Goal: Information Seeking & Learning: Learn about a topic

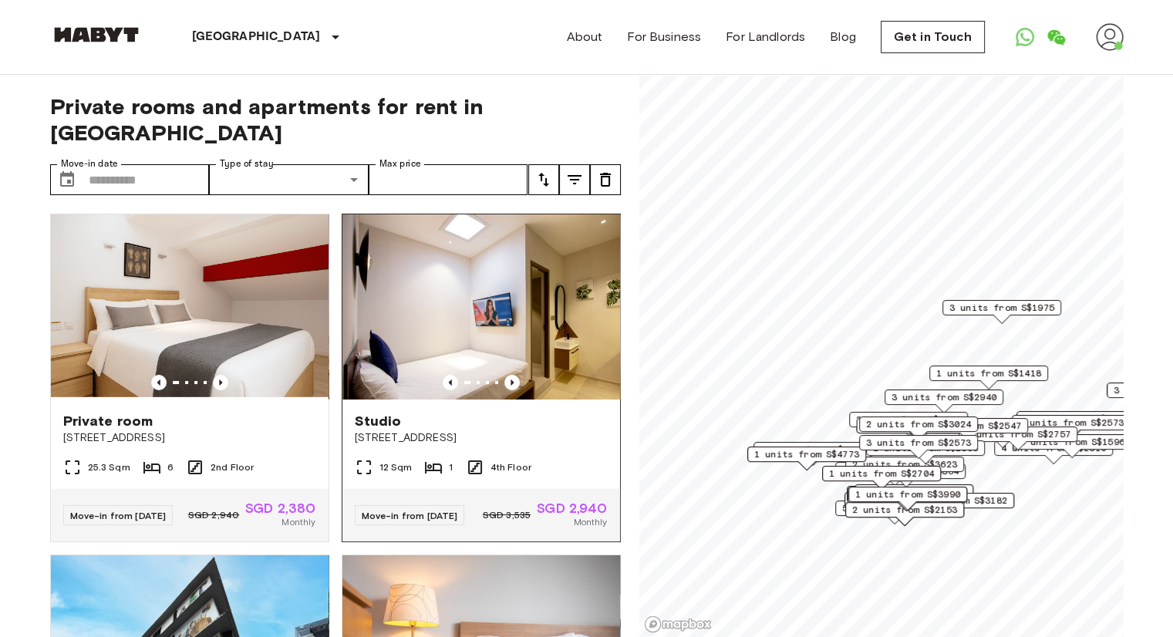
click at [504, 343] on img at bounding box center [481, 306] width 278 height 185
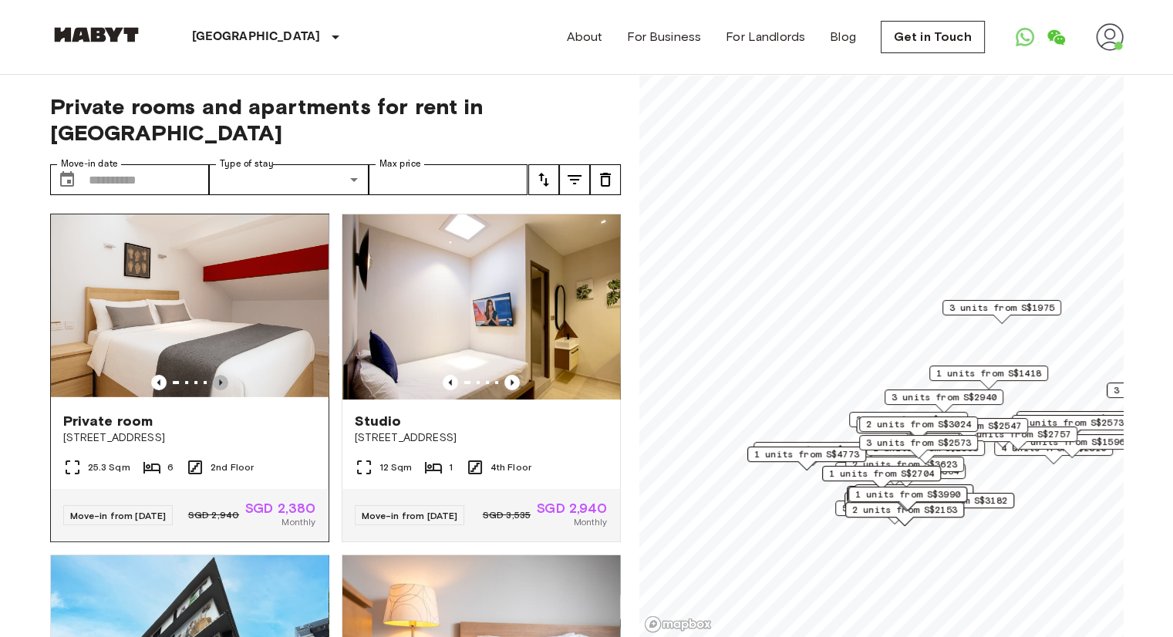
click at [219, 375] on icon "Previous image" at bounding box center [220, 382] width 15 height 15
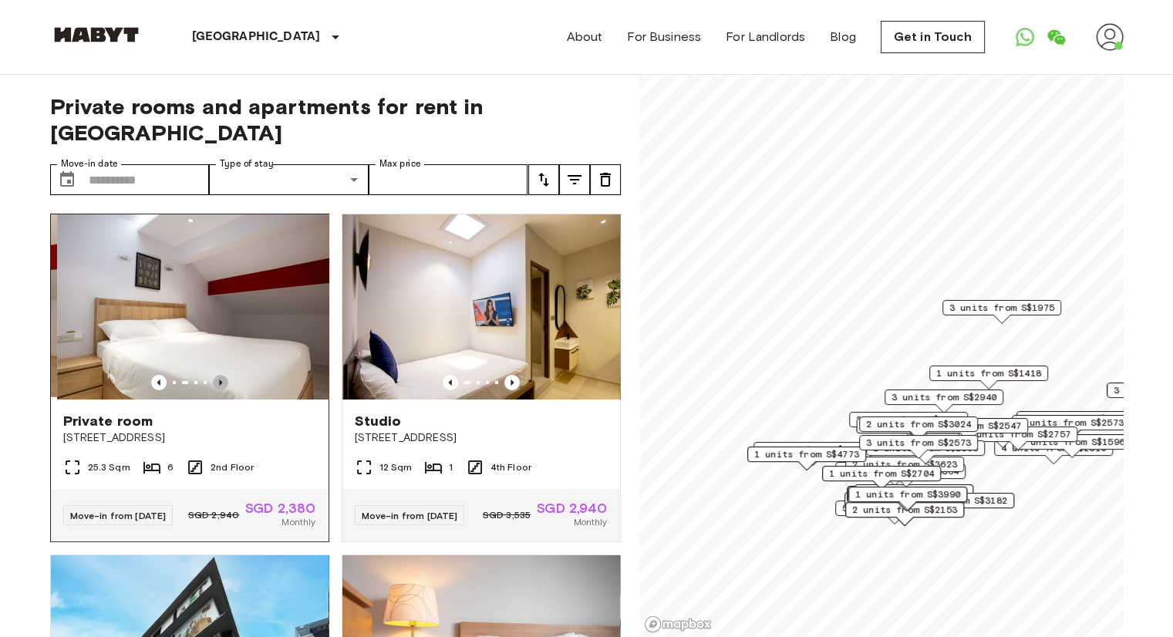
click at [219, 375] on icon "Previous image" at bounding box center [220, 382] width 15 height 15
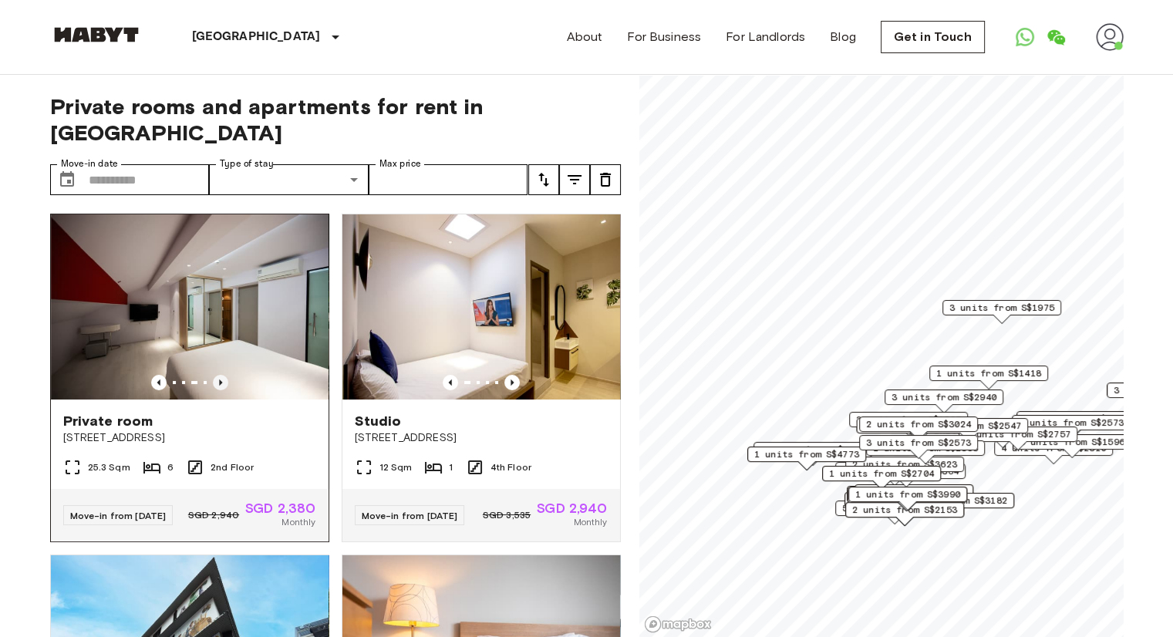
click at [219, 375] on icon "Previous image" at bounding box center [220, 382] width 15 height 15
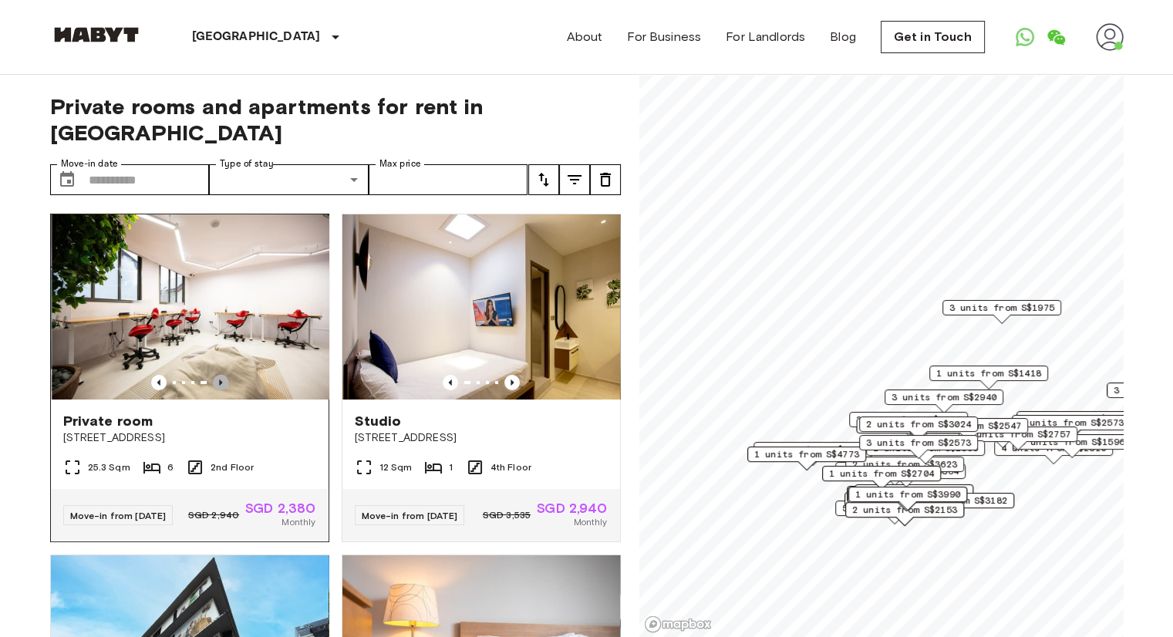
click at [219, 375] on icon "Previous image" at bounding box center [220, 382] width 15 height 15
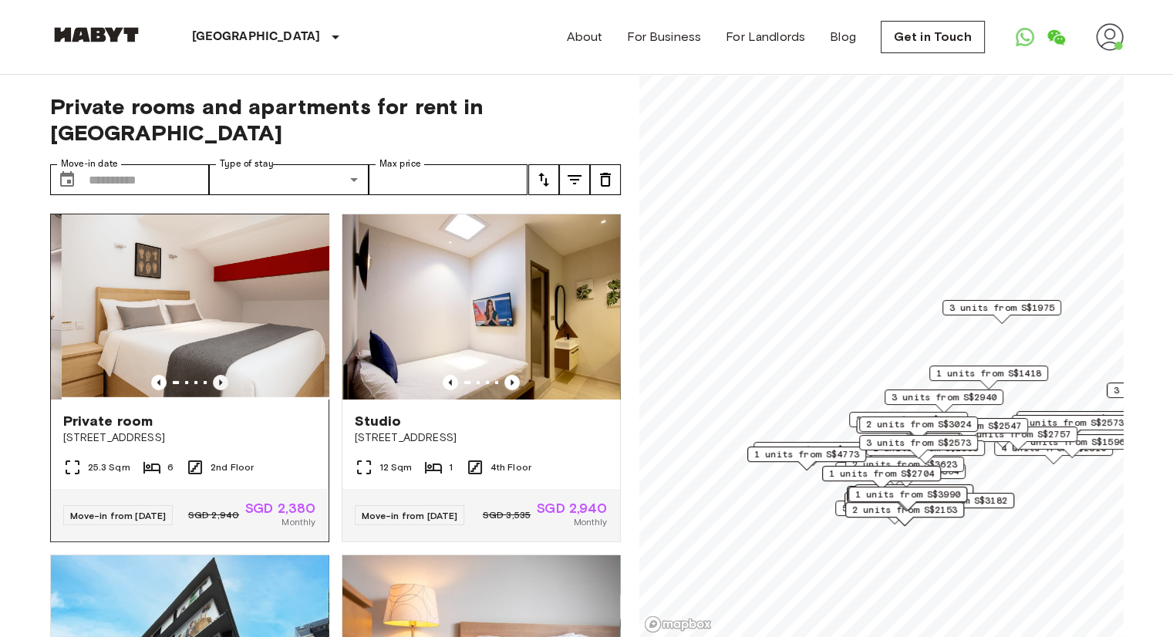
click at [219, 375] on icon "Previous image" at bounding box center [220, 382] width 15 height 15
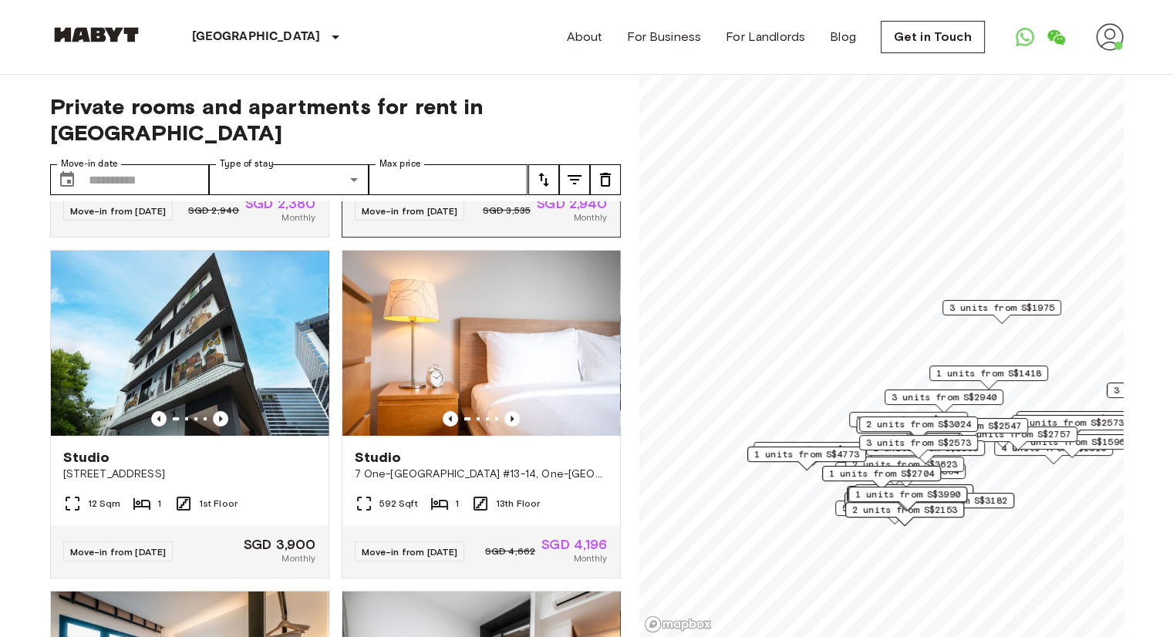
scroll to position [309, 0]
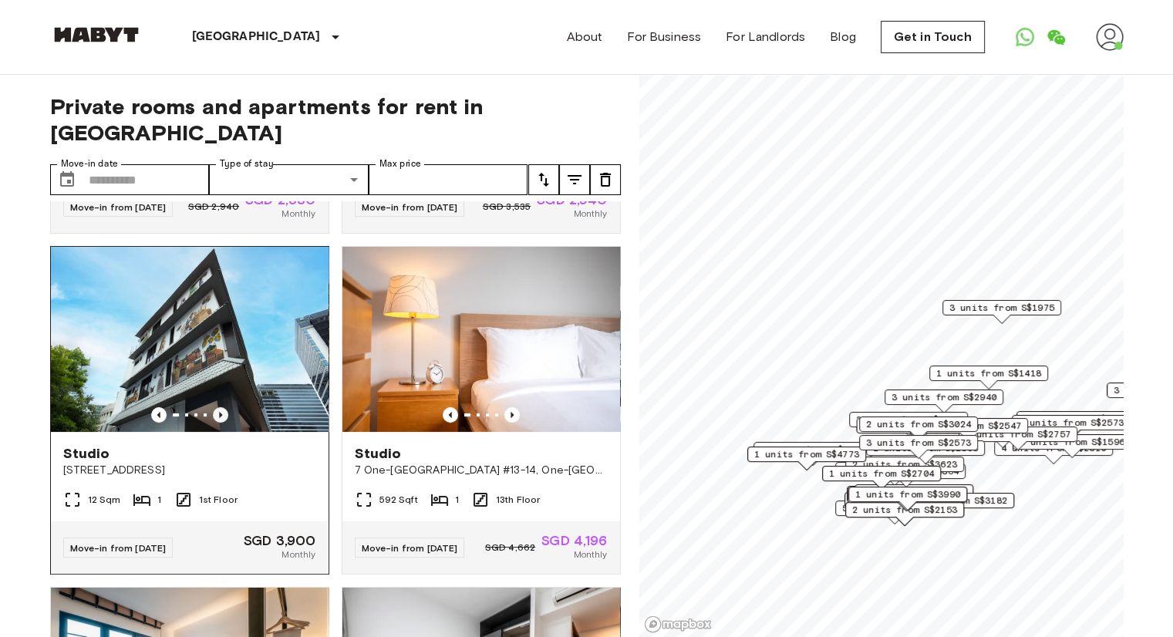
click at [219, 407] on icon "Previous image" at bounding box center [220, 414] width 15 height 15
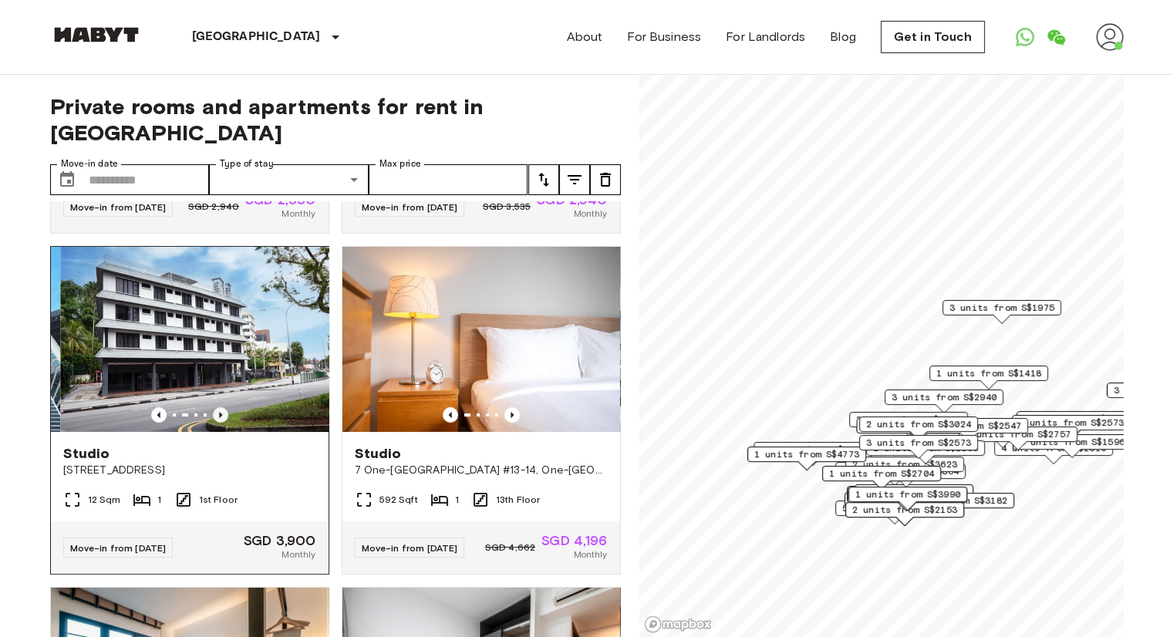
click at [219, 407] on icon "Previous image" at bounding box center [220, 414] width 15 height 15
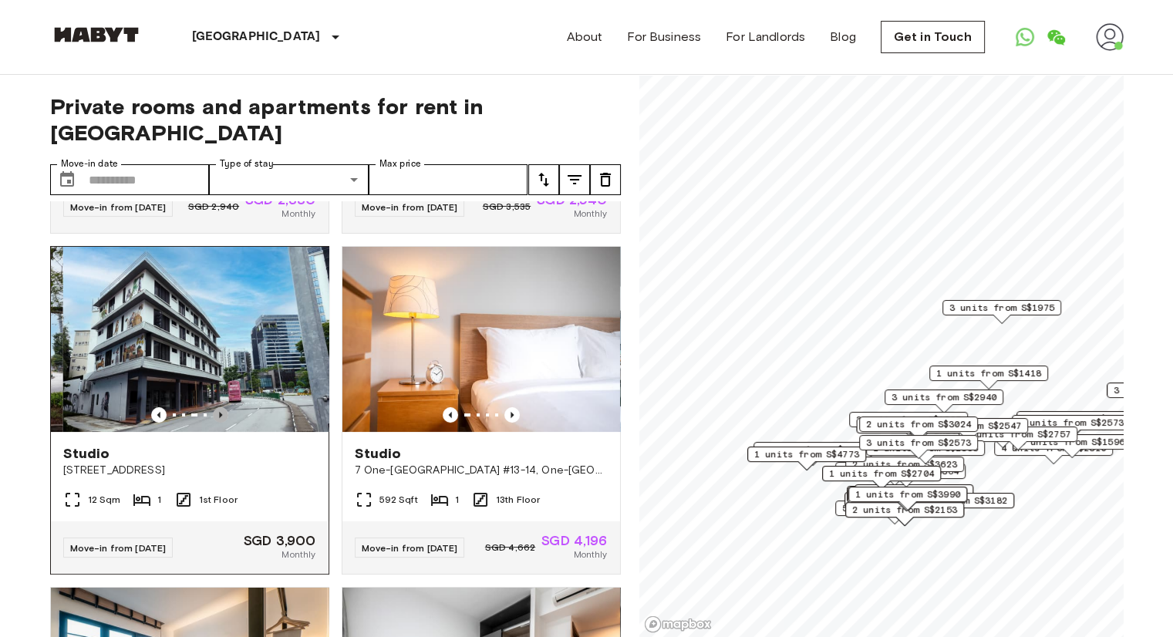
click at [219, 407] on icon "Previous image" at bounding box center [220, 414] width 15 height 15
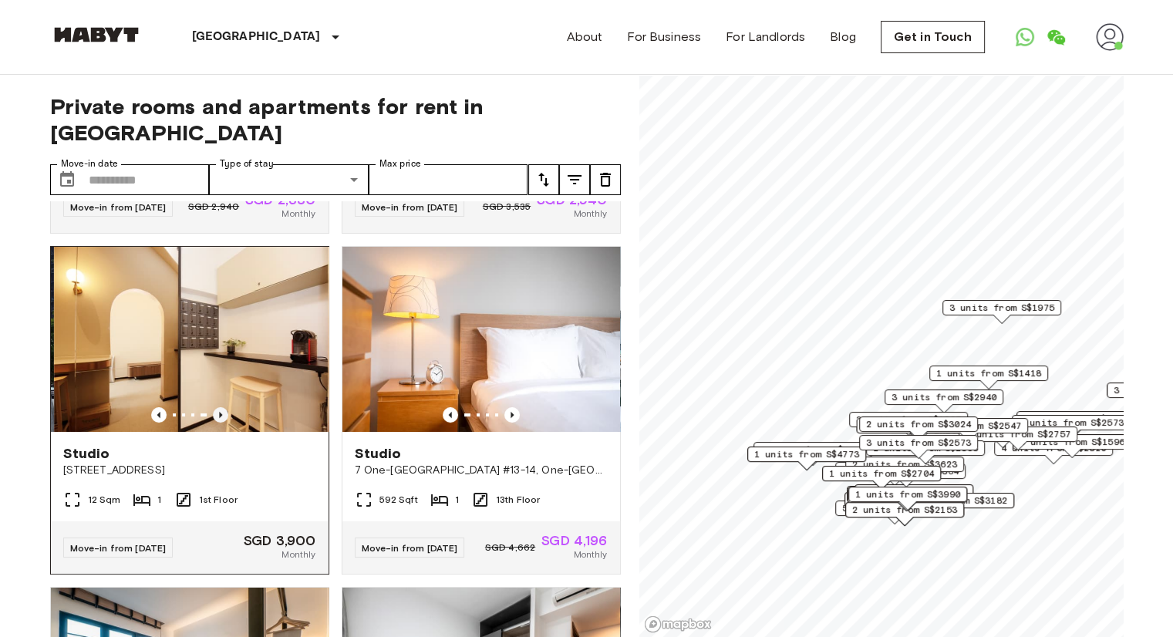
click at [219, 407] on icon "Previous image" at bounding box center [220, 414] width 15 height 15
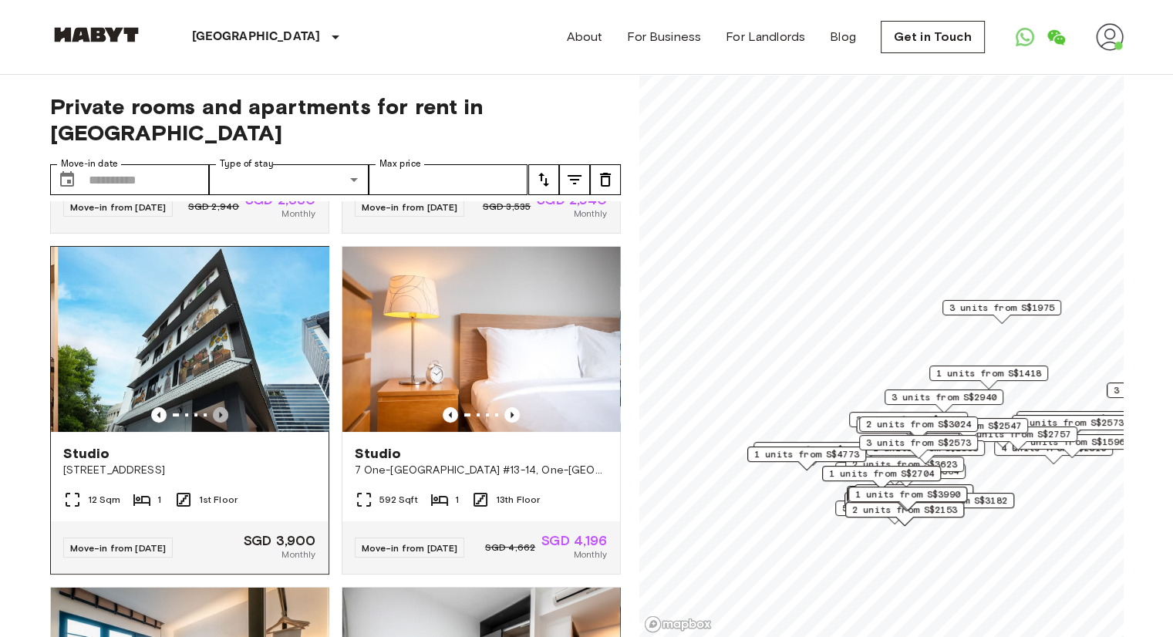
click at [219, 407] on icon "Previous image" at bounding box center [220, 414] width 15 height 15
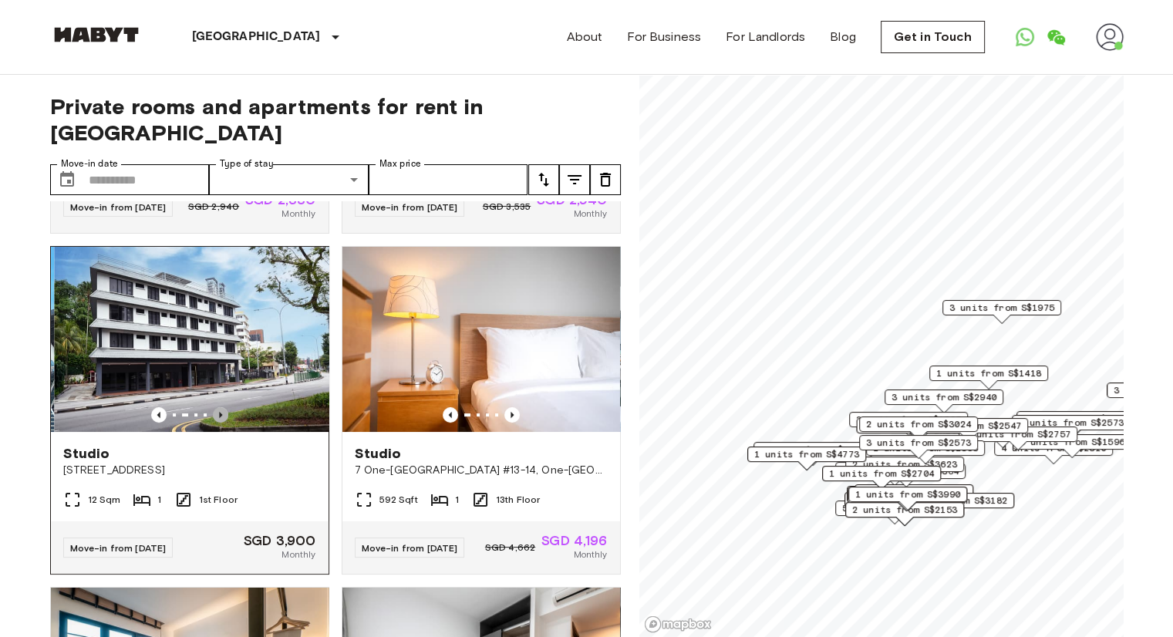
click at [219, 407] on icon "Previous image" at bounding box center [220, 414] width 15 height 15
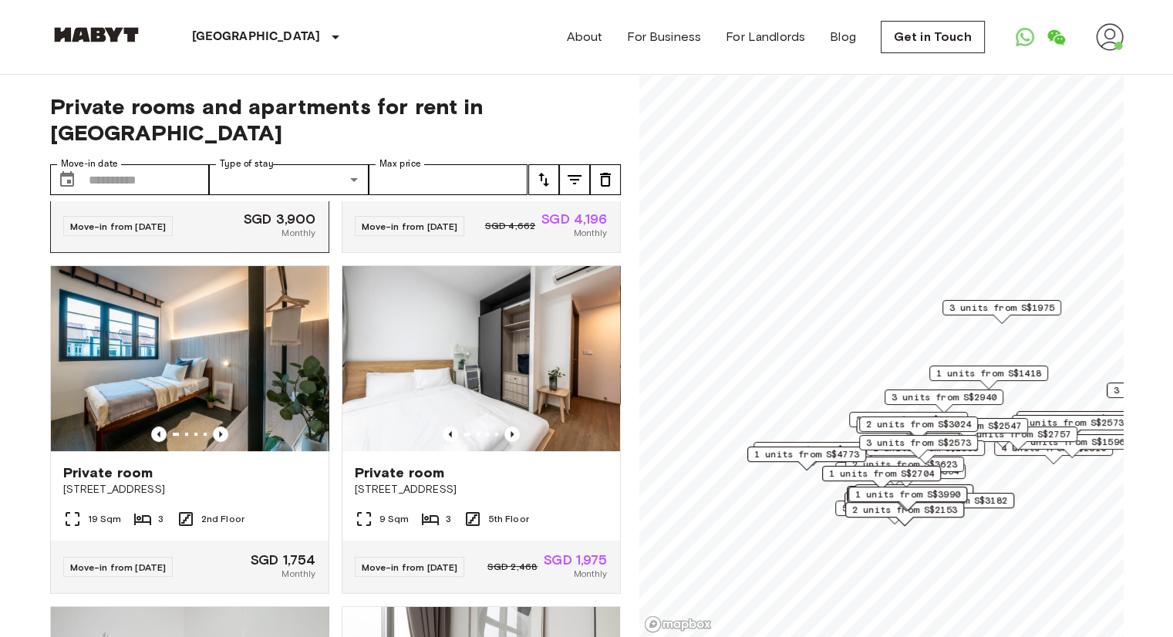
scroll to position [694, 0]
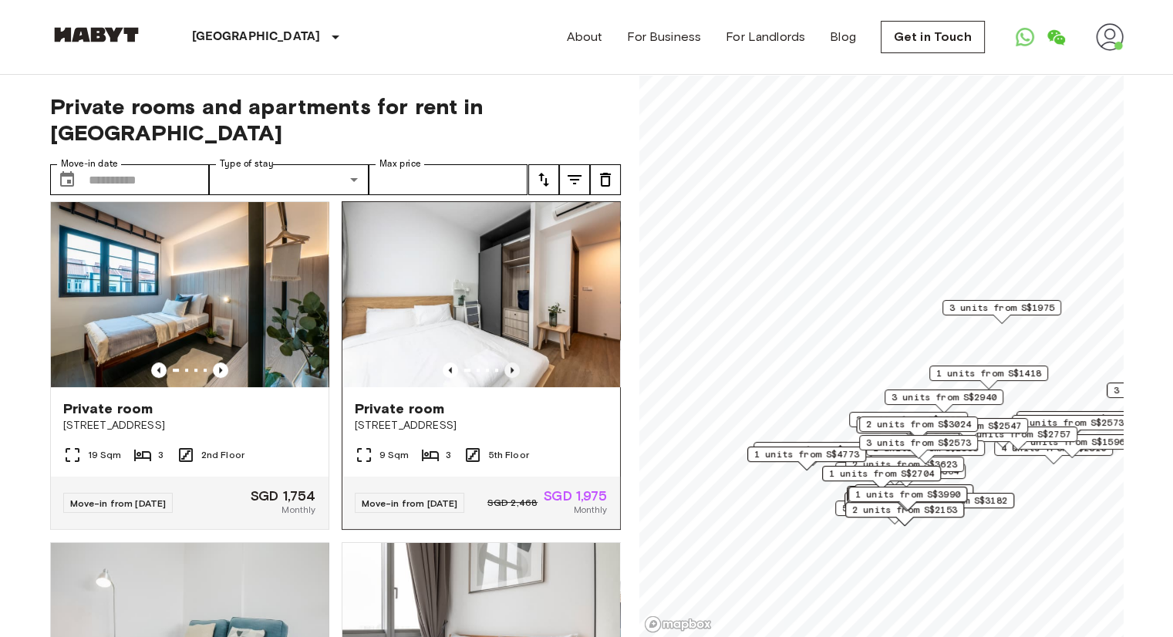
click at [504, 374] on icon "Previous image" at bounding box center [511, 370] width 15 height 15
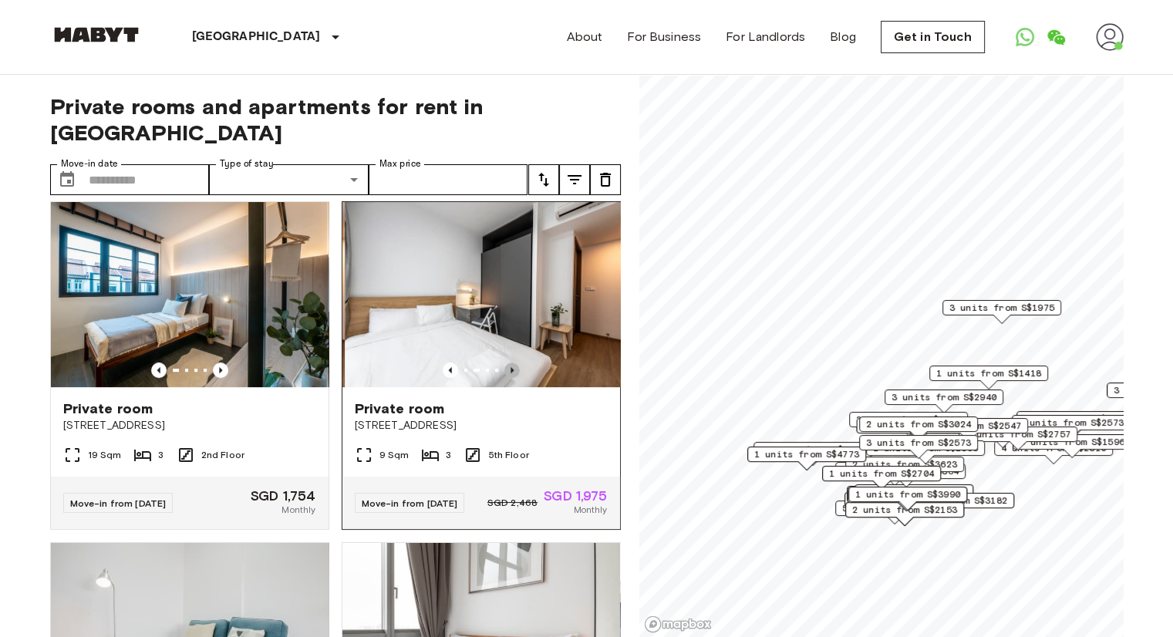
click at [504, 374] on icon "Previous image" at bounding box center [511, 370] width 15 height 15
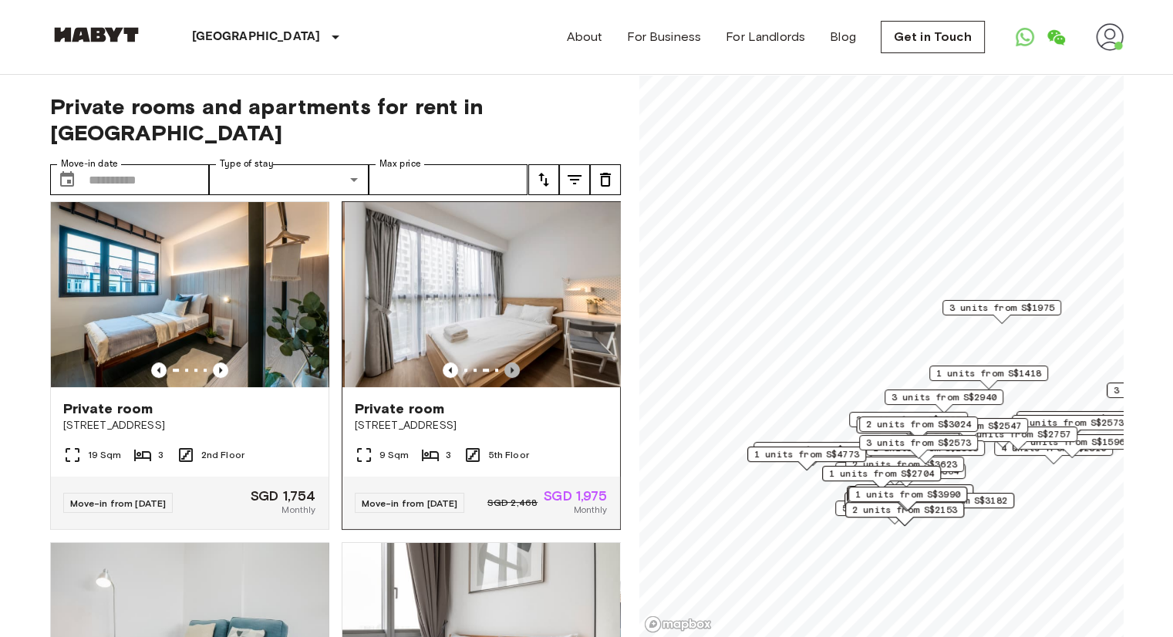
click at [504, 374] on icon "Previous image" at bounding box center [511, 370] width 15 height 15
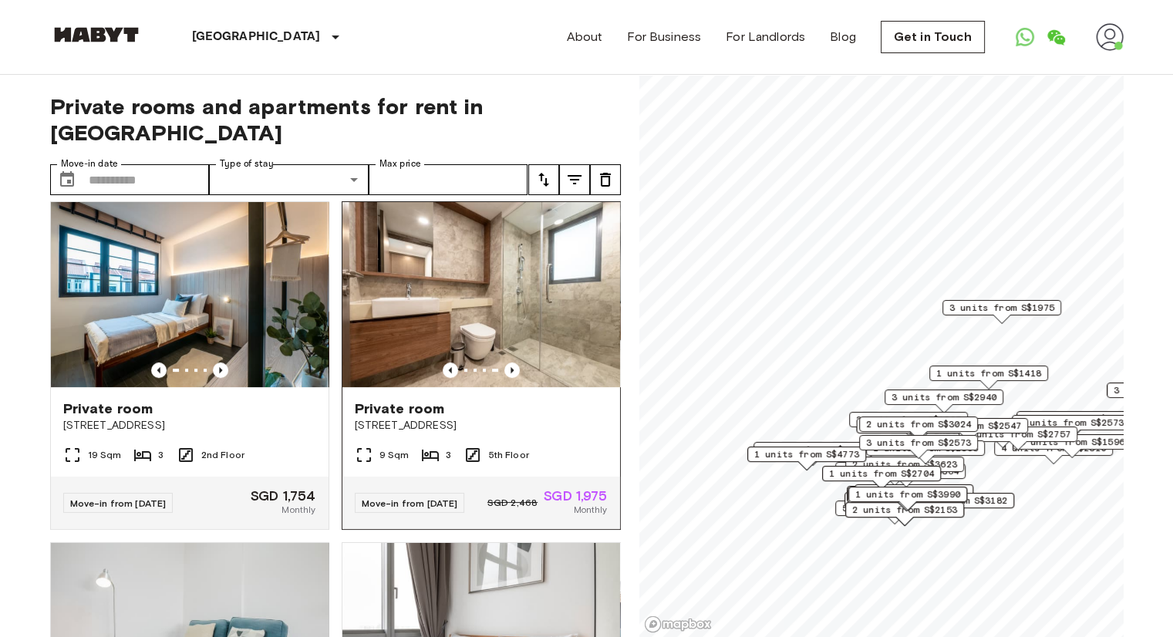
click at [492, 303] on img at bounding box center [481, 294] width 278 height 185
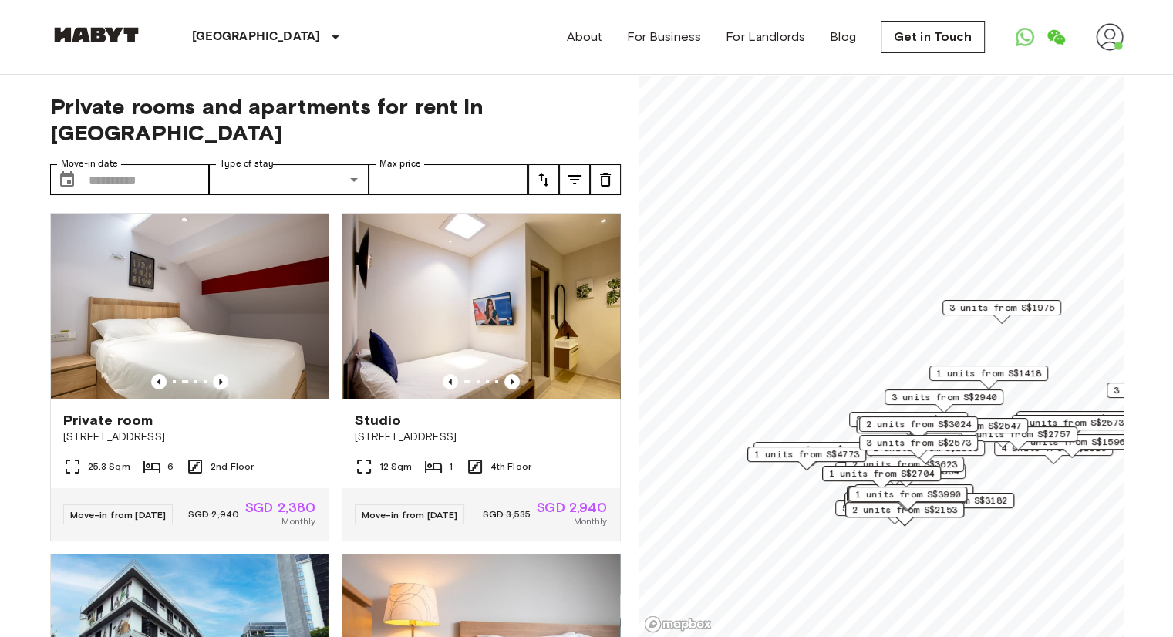
scroll to position [0, 0]
click at [504, 375] on icon "Previous image" at bounding box center [511, 382] width 15 height 15
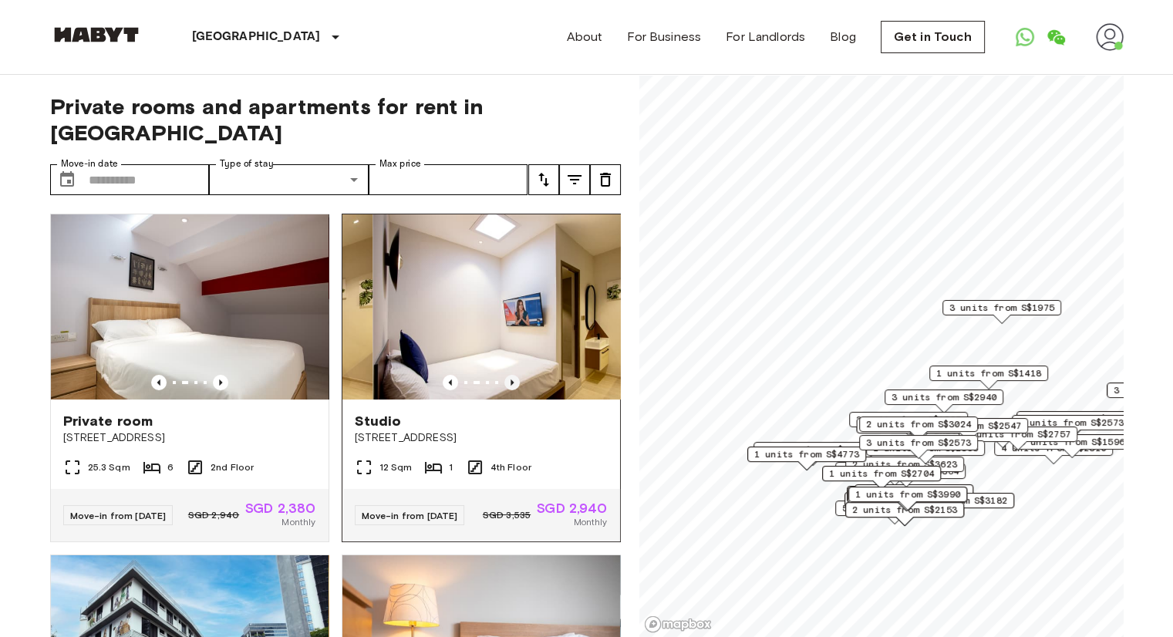
click at [504, 375] on icon "Previous image" at bounding box center [511, 382] width 15 height 15
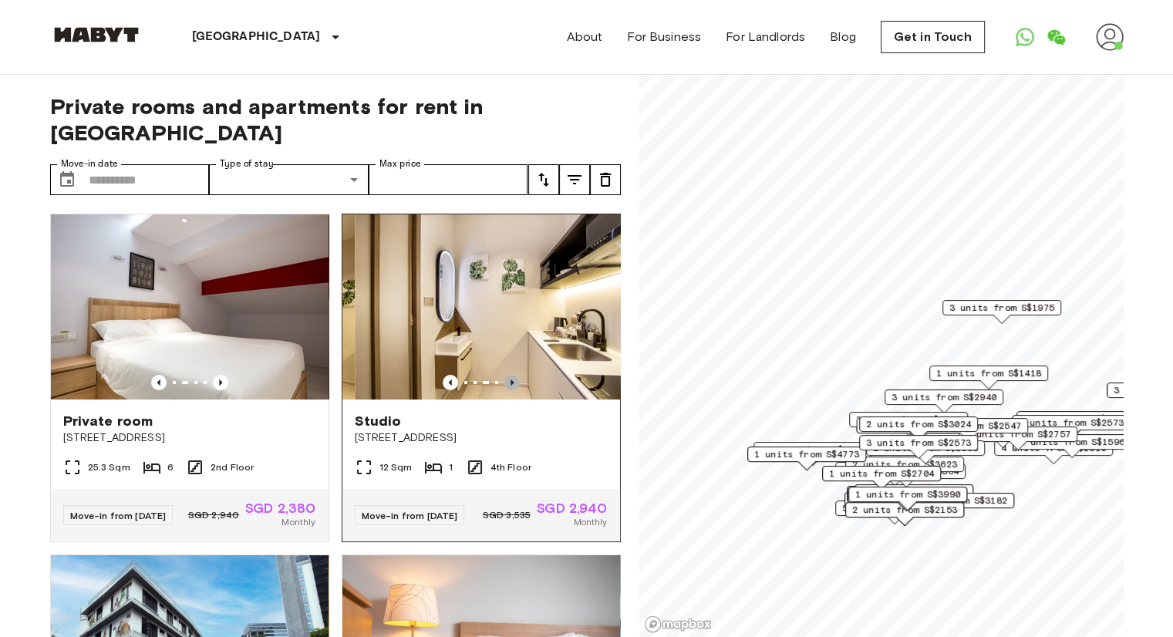
click at [504, 375] on icon "Previous image" at bounding box center [511, 382] width 15 height 15
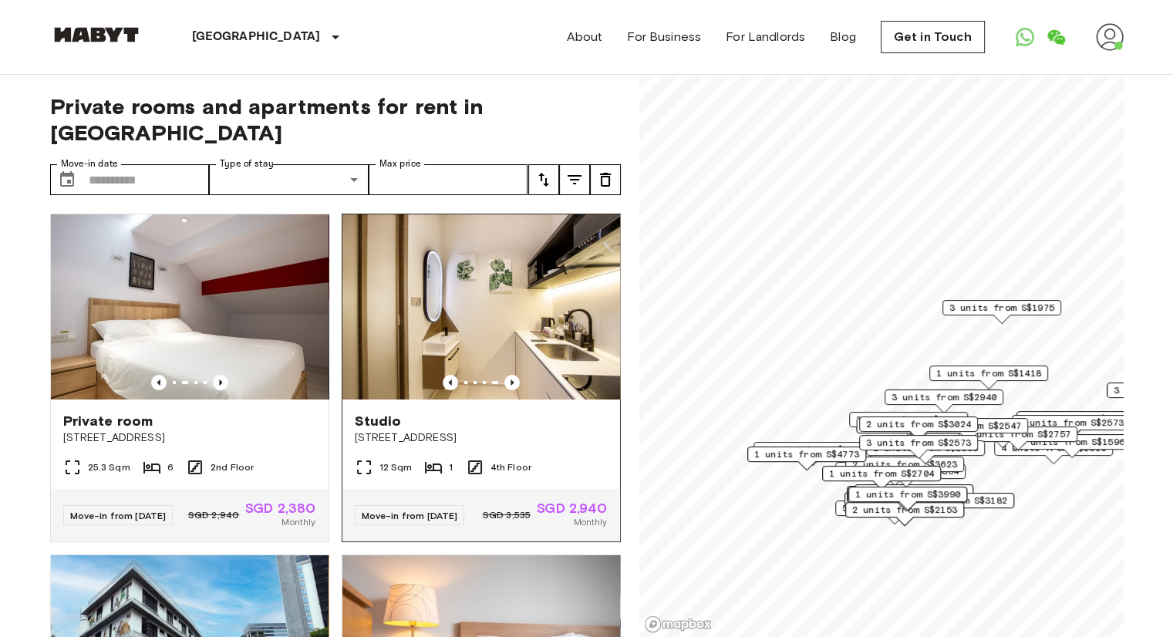
click at [493, 262] on img at bounding box center [481, 306] width 278 height 185
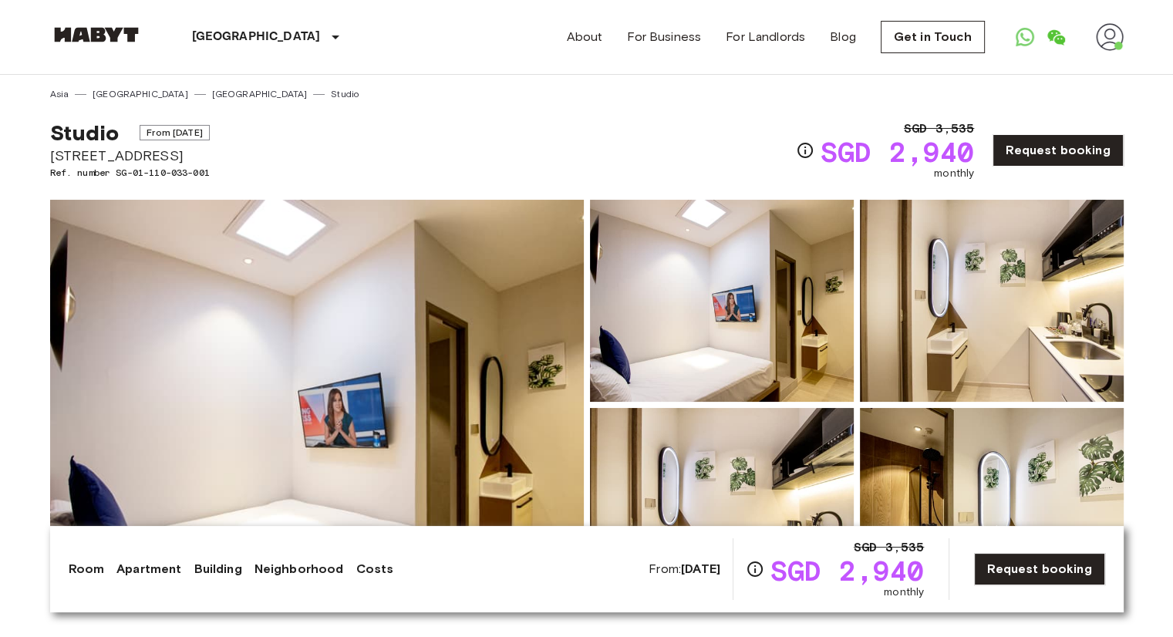
click at [317, 428] on img at bounding box center [317, 405] width 534 height 410
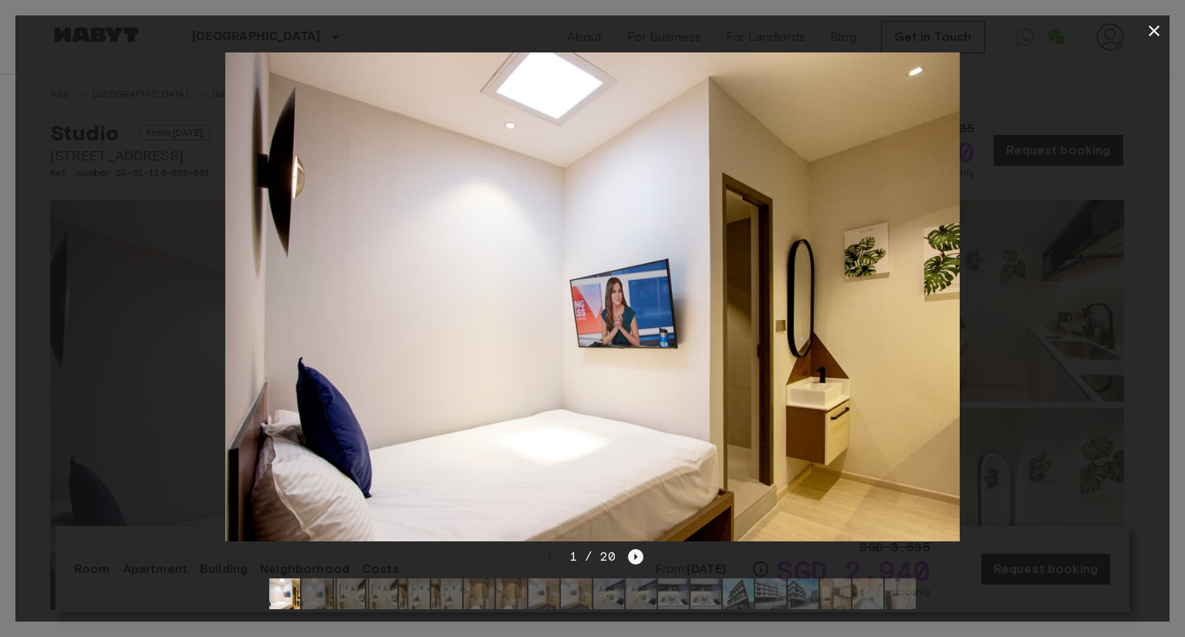
click at [639, 549] on icon "Next image" at bounding box center [635, 556] width 15 height 15
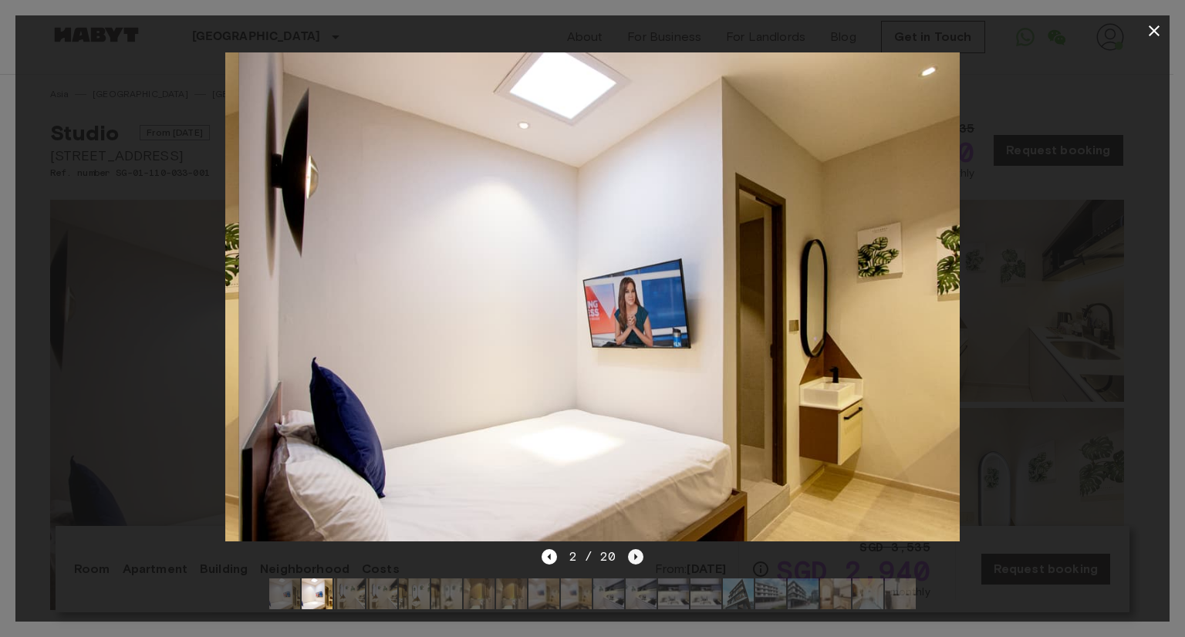
click at [639, 549] on icon "Next image" at bounding box center [635, 556] width 15 height 15
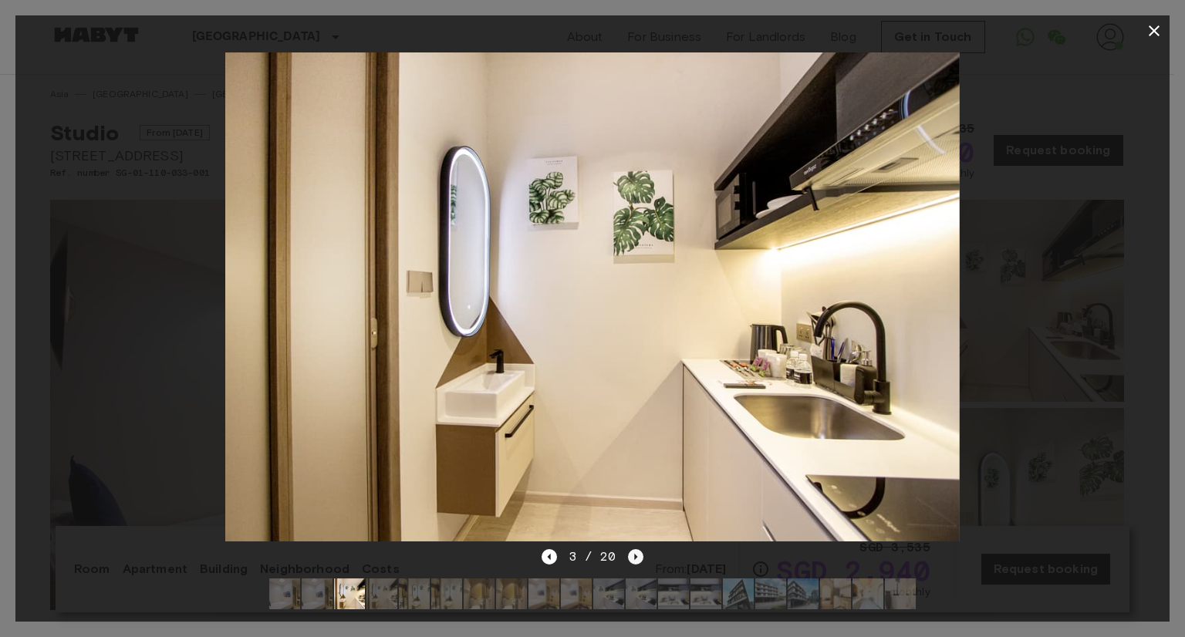
click at [639, 549] on icon "Next image" at bounding box center [635, 556] width 15 height 15
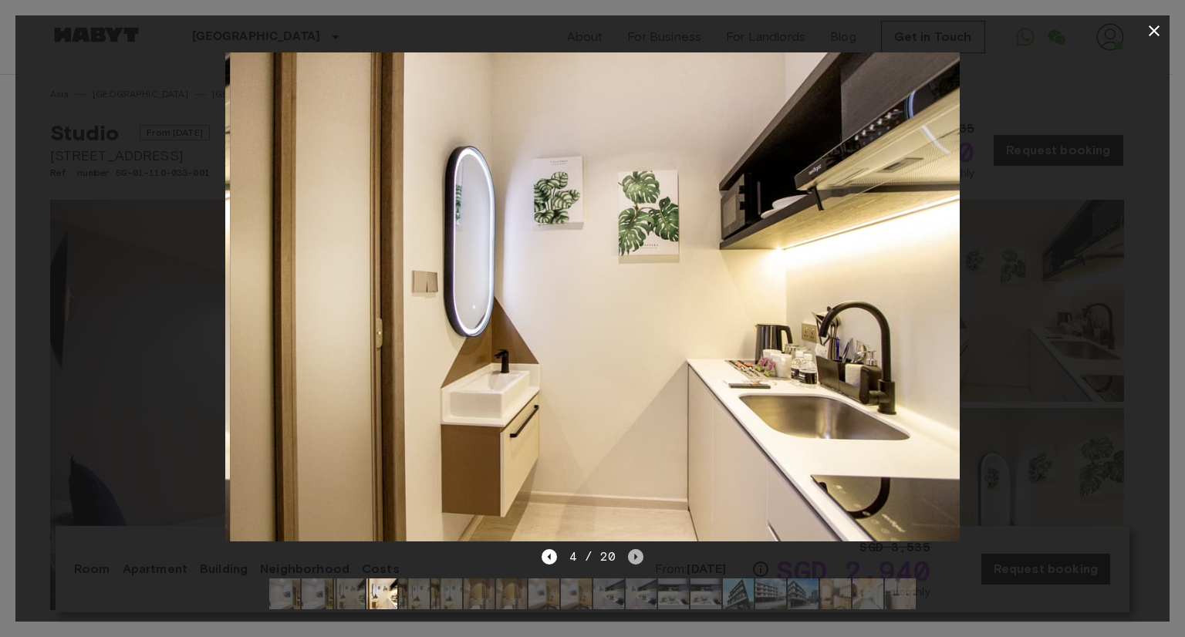
click at [639, 549] on icon "Next image" at bounding box center [635, 556] width 15 height 15
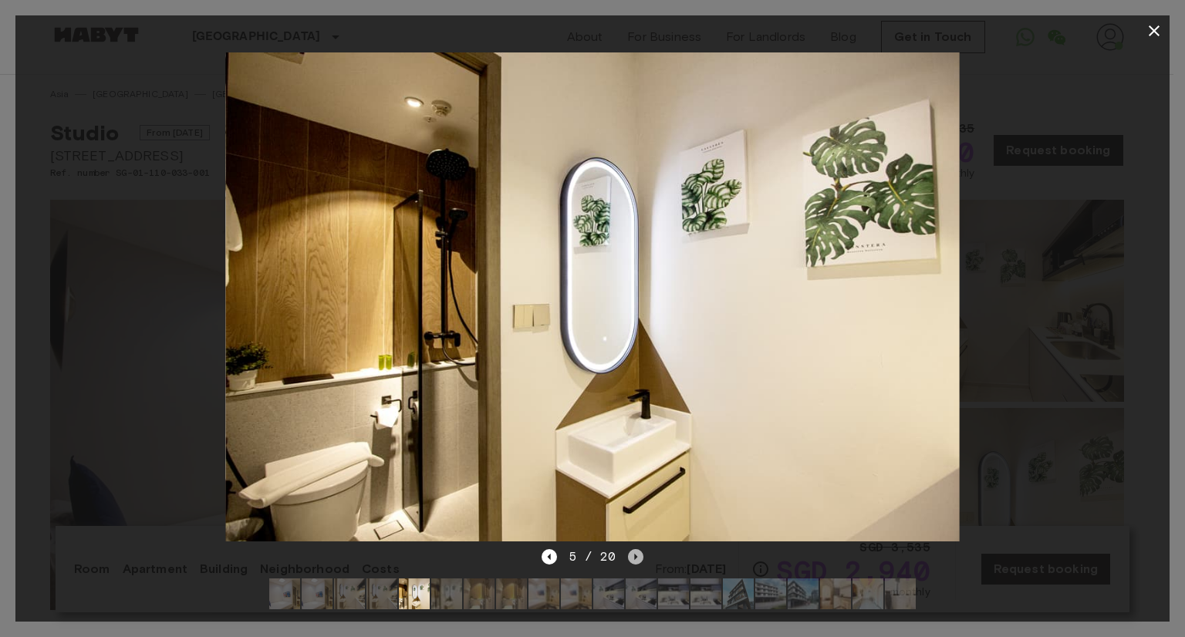
click at [639, 549] on icon "Next image" at bounding box center [635, 556] width 15 height 15
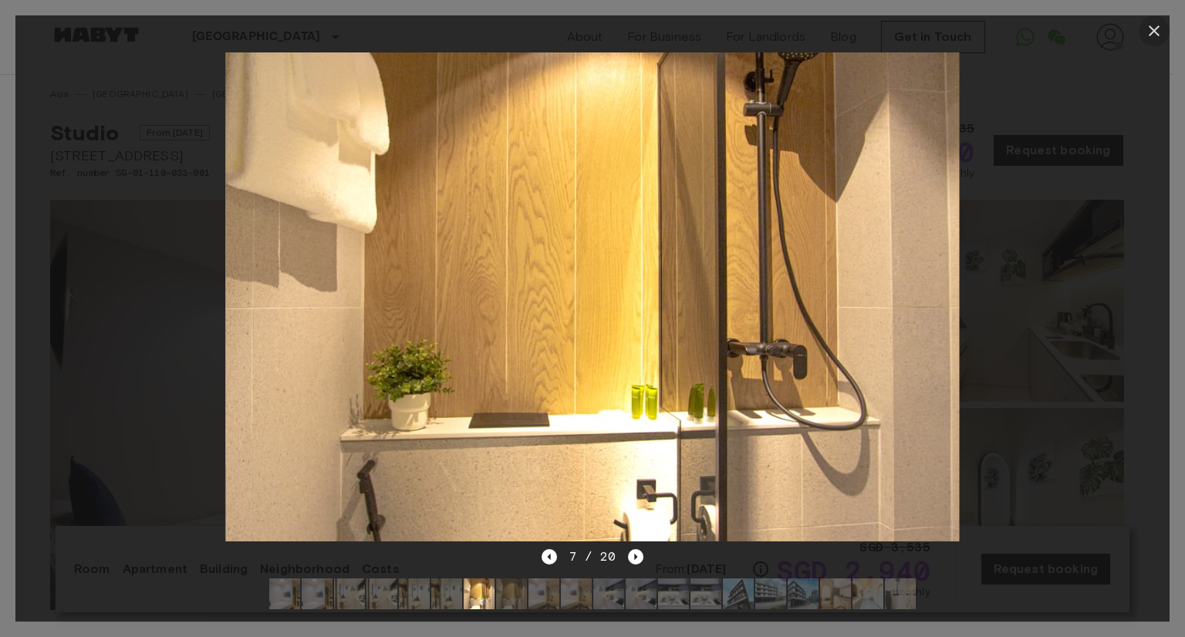
click at [1160, 34] on icon "button" at bounding box center [1154, 31] width 19 height 19
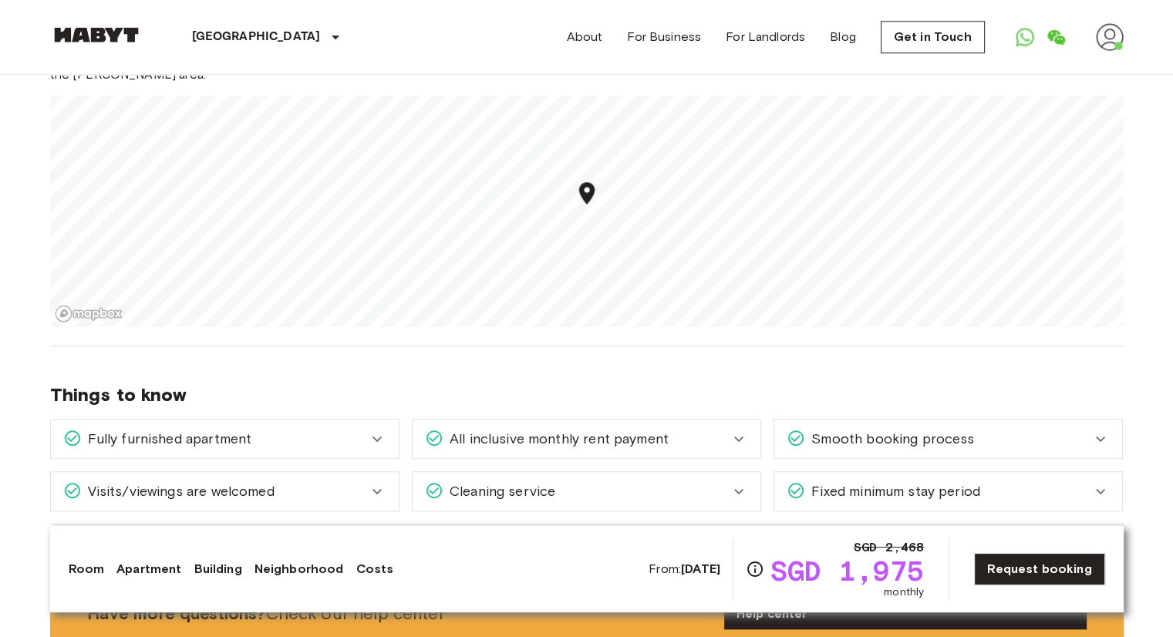
scroll to position [1543, 0]
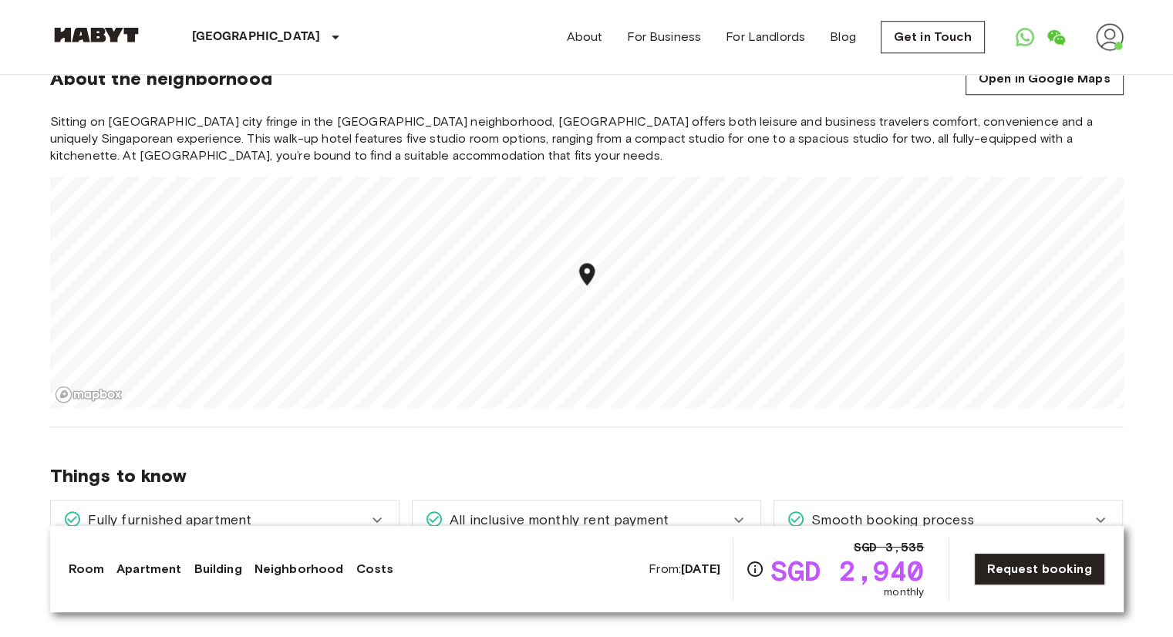
scroll to position [1311, 0]
